Goal: Navigation & Orientation: Understand site structure

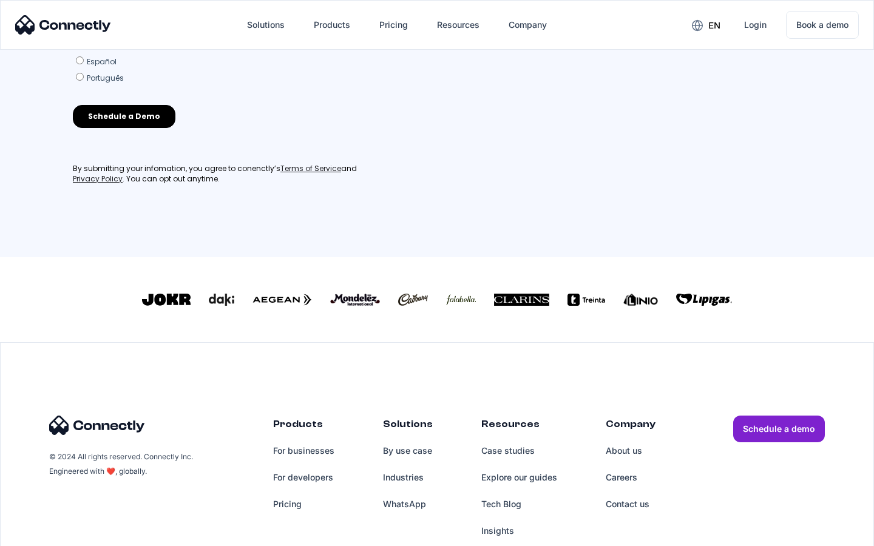
scroll to position [532, 0]
